Goal: Task Accomplishment & Management: Manage account settings

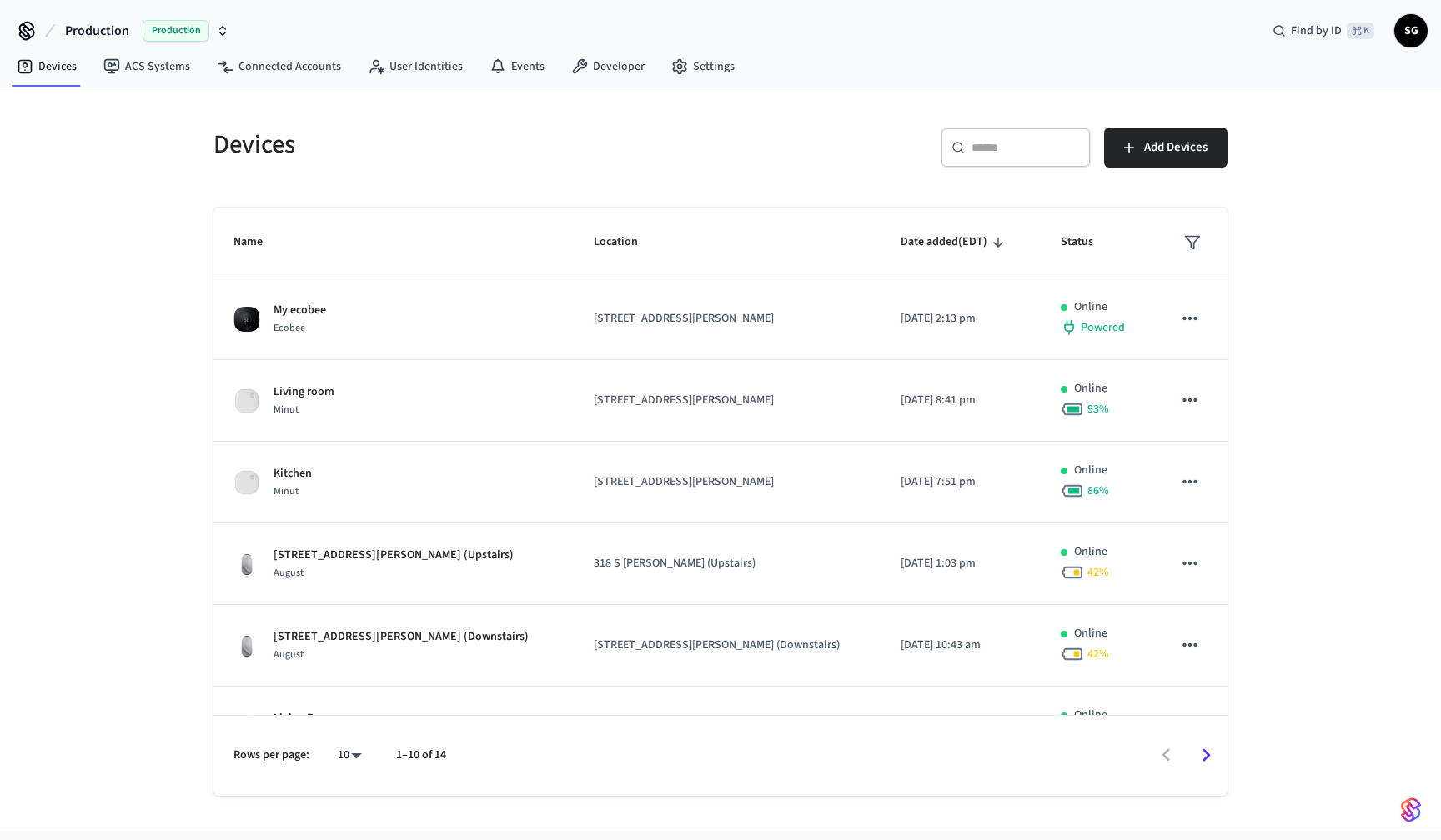
click at [1204, 759] on icon "Go to next page" at bounding box center [1206, 755] width 8 height 14
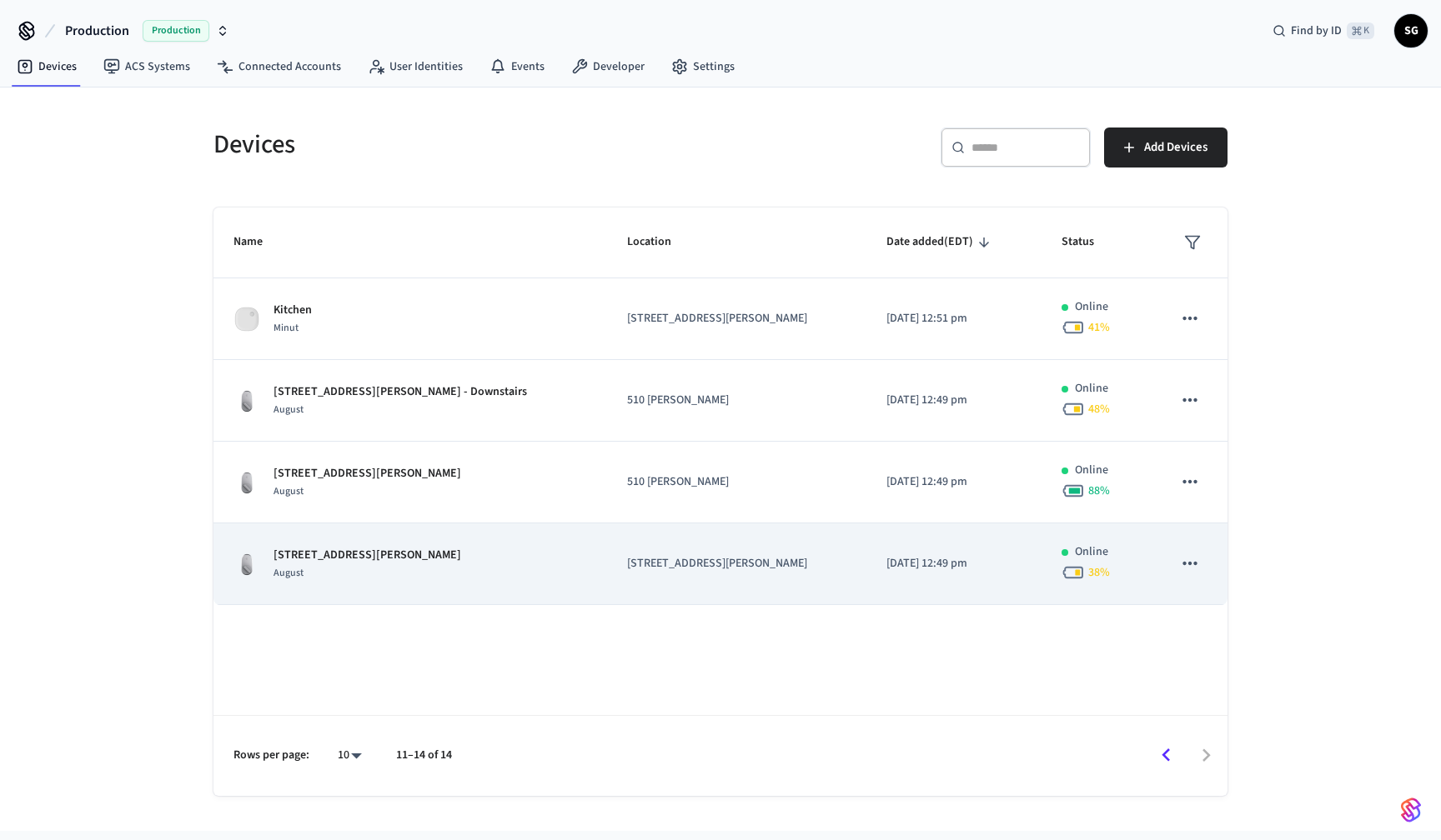
click at [365, 524] on td "[STREET_ADDRESS][PERSON_NAME]" at bounding box center [410, 563] width 394 height 81
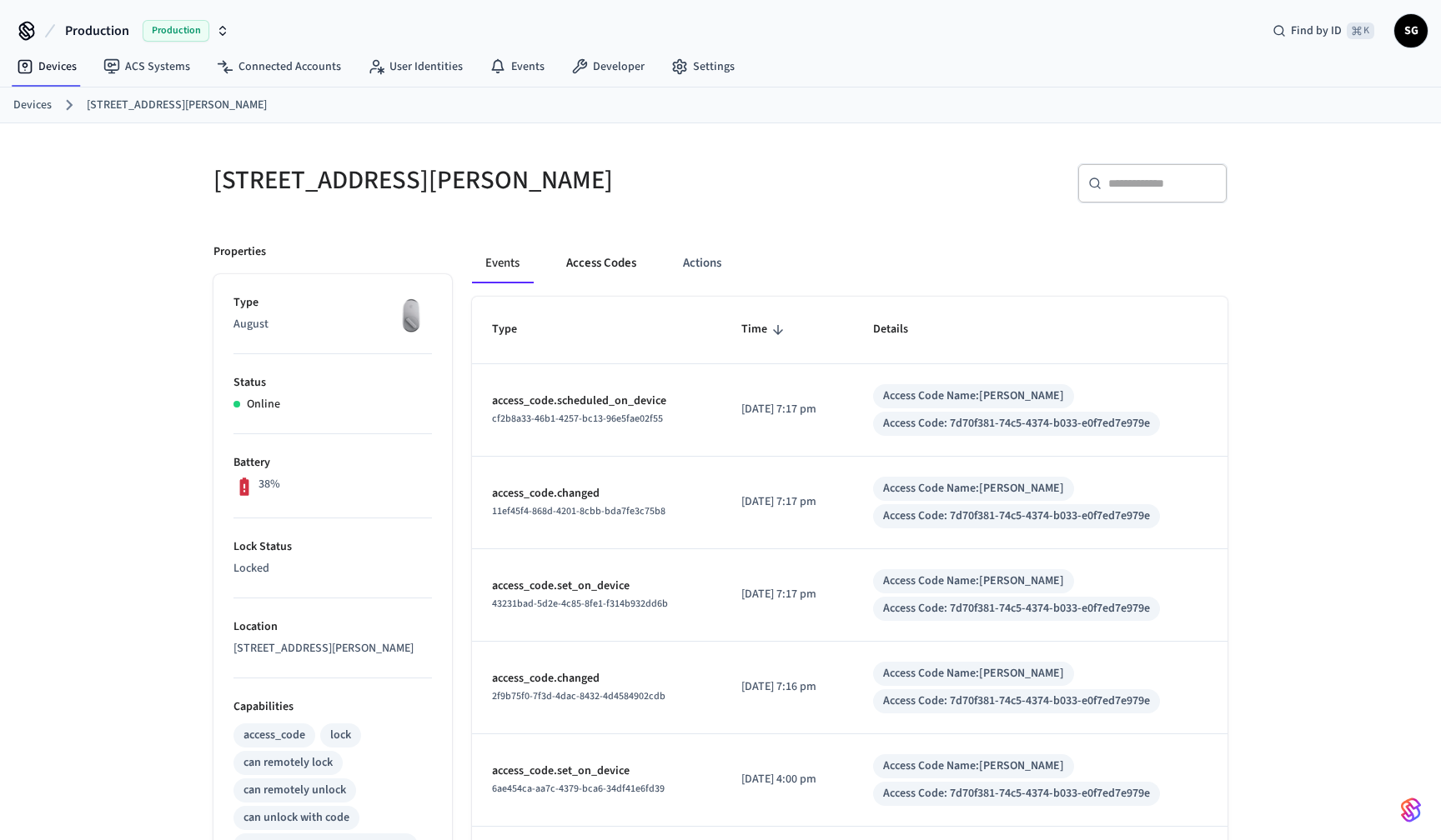
click at [603, 265] on button "Access Codes" at bounding box center [601, 264] width 97 height 40
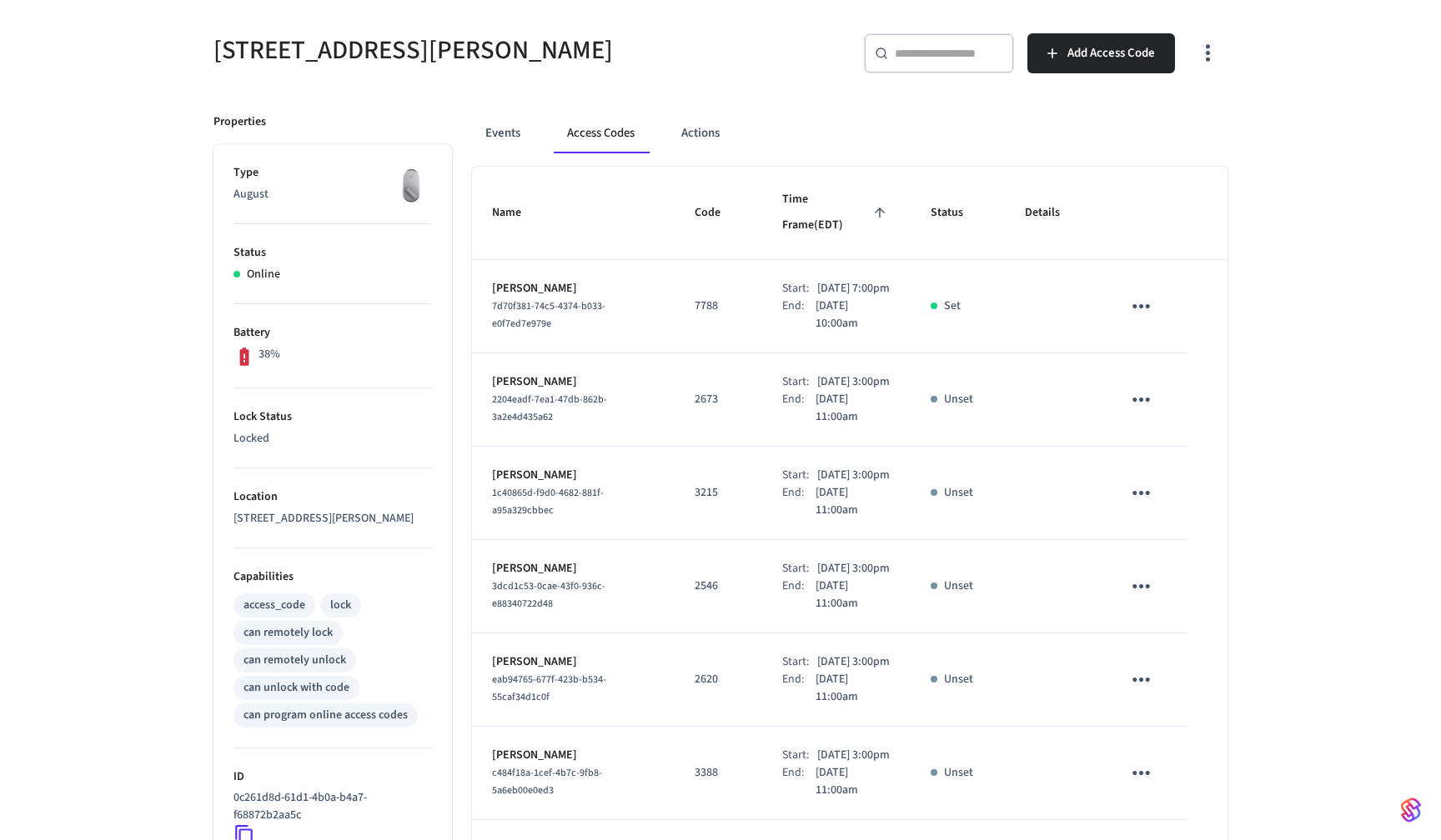
scroll to position [134, 0]
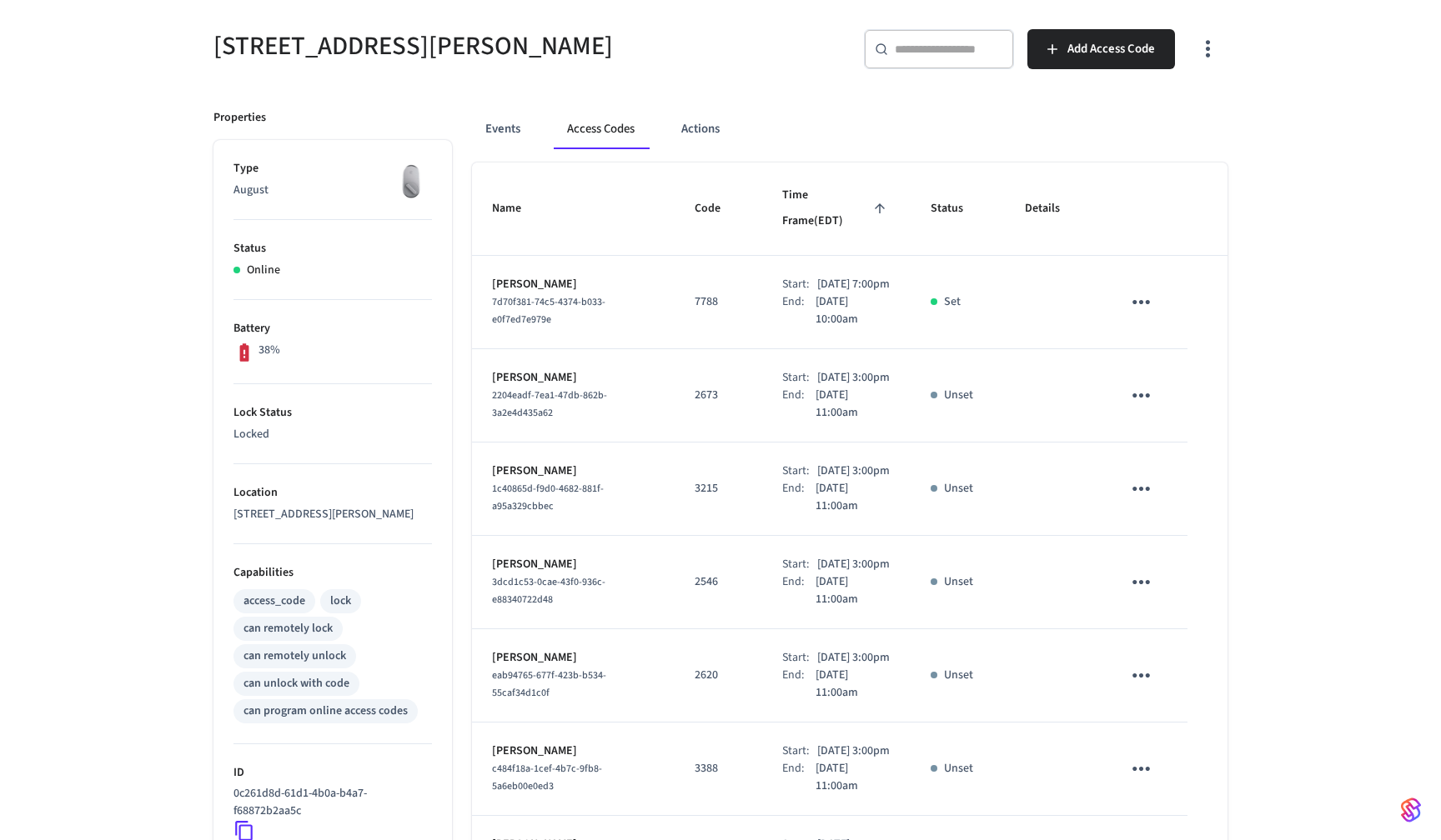
click at [675, 281] on td "7788" at bounding box center [719, 302] width 88 height 93
click at [695, 293] on p "7788" at bounding box center [719, 301] width 47 height 17
copy p "7788"
